Goal: Information Seeking & Learning: Learn about a topic

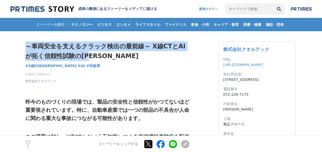
drag, startPoint x: 25, startPoint y: 45, endPoint x: 89, endPoint y: 52, distance: 64.5
click at [89, 52] on h1 "～車両安全を支えるクラック検出の最前線～ X線CTとAIが拓く信頼性試験の[PERSON_NAME]" at bounding box center [107, 52] width 164 height 20
copy h1 "～車両安全を支えるクラック検出の最前線～ X線CTとAIが拓く信頼性試験の[PERSON_NAME]"
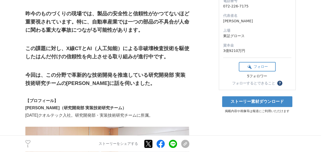
scroll to position [103, 0]
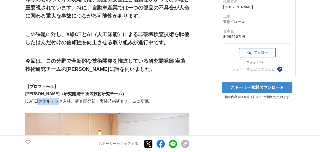
drag, startPoint x: 39, startPoint y: 102, endPoint x: 65, endPoint y: 102, distance: 26.2
click at [65, 102] on p "[DATE]クオルテック入社。研究開発部・実装技術研究チームに所属。" at bounding box center [107, 101] width 164 height 7
copy p "クオルテック"
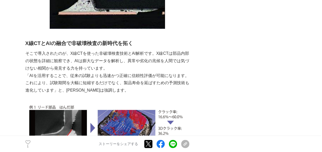
scroll to position [487, 0]
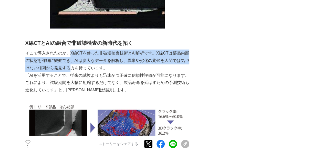
drag, startPoint x: 69, startPoint y: 46, endPoint x: 69, endPoint y: 63, distance: 16.9
click at [69, 63] on p "そこで導入されたのが、X線CTを使った非破壊検査技術とAI解析です。X線CTは部品内部の状態を詳細に観察でき、AIは膨大なデータを解析し、異常や劣化の兆候を人…" at bounding box center [107, 61] width 164 height 22
copy p "X線CTを使った非破壊検査技術とAI解析です。X線CTは部品内部の状態を詳細に観察でき、AIは膨大なデータを解析し、異常や劣化の兆候を人間では気づけない相関か…"
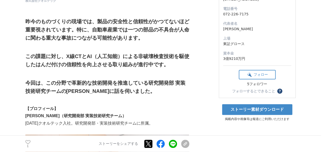
scroll to position [103, 0]
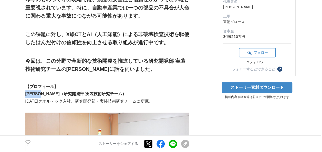
drag, startPoint x: 25, startPoint y: 95, endPoint x: 48, endPoint y: 96, distance: 22.3
click at [48, 96] on strong "[PERSON_NAME]（研究開発部 実装技術研究チーム）" at bounding box center [75, 94] width 101 height 4
copy strong "[PERSON_NAME]"
